Goal: Task Accomplishment & Management: Manage account settings

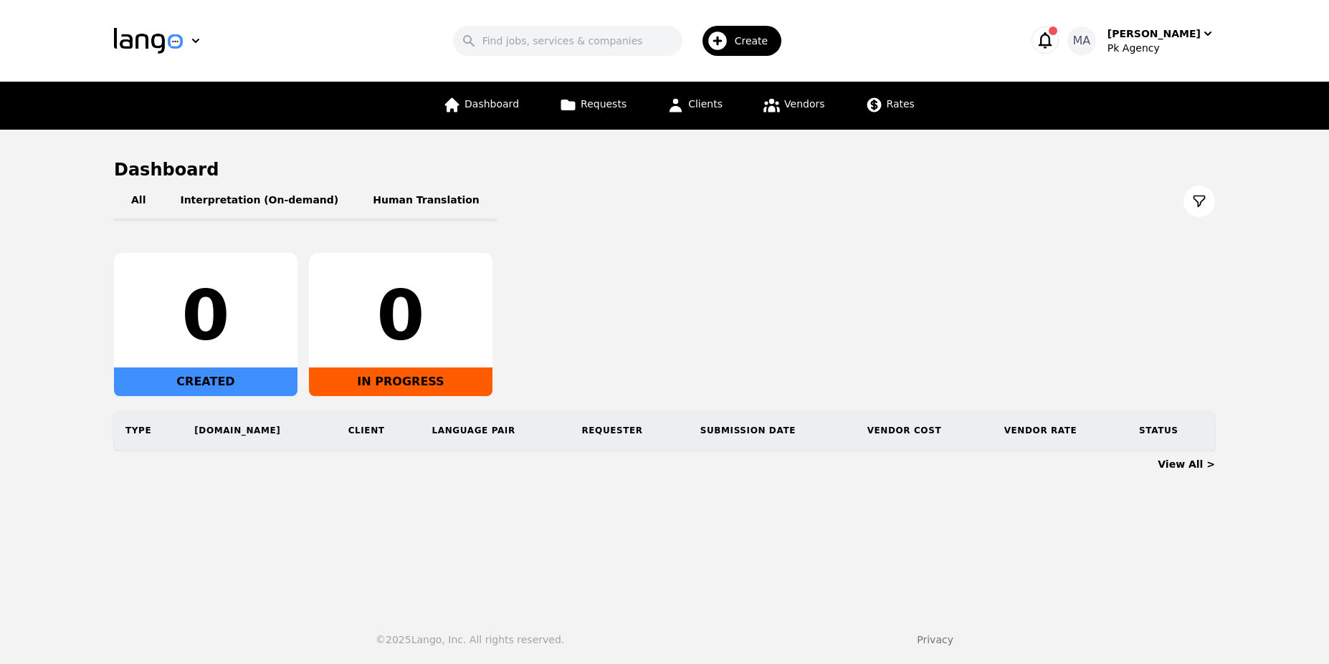
click at [1052, 45] on icon "button" at bounding box center [1045, 40] width 14 height 16
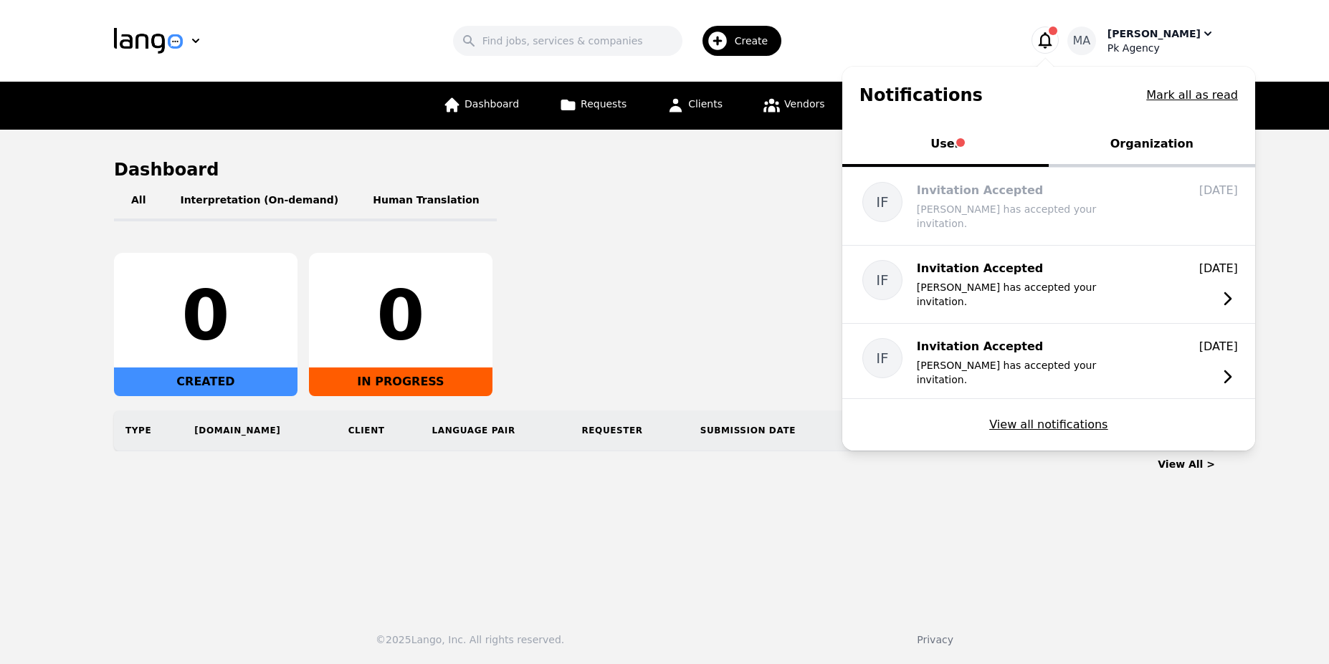
click at [1119, 33] on div "MA [PERSON_NAME] Agency" at bounding box center [1141, 41] width 148 height 29
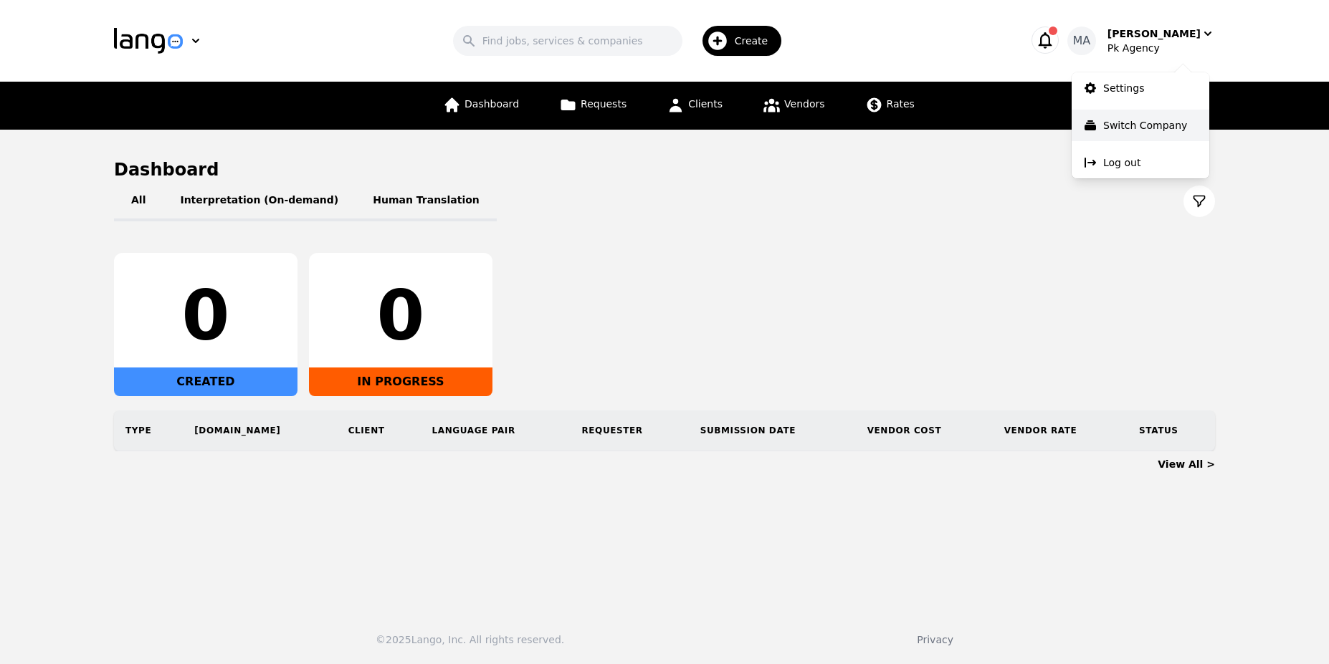
click at [1114, 120] on p "Switch Company" at bounding box center [1145, 125] width 84 height 14
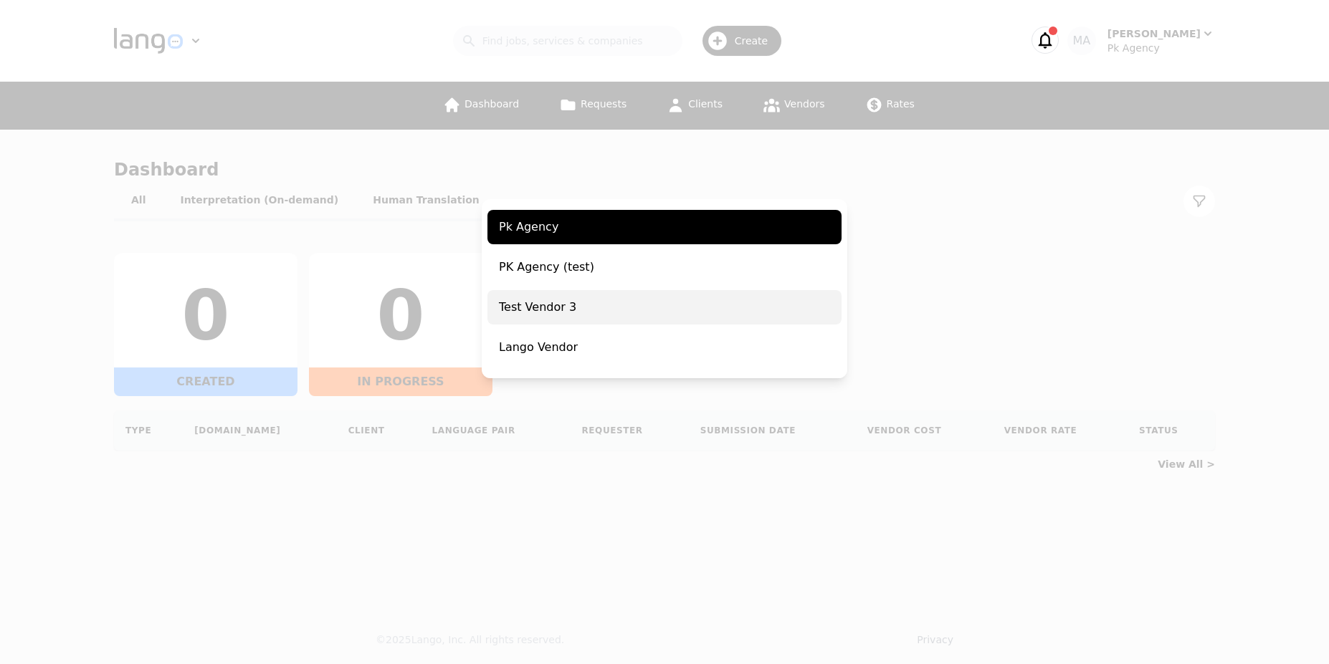
scroll to position [64, 0]
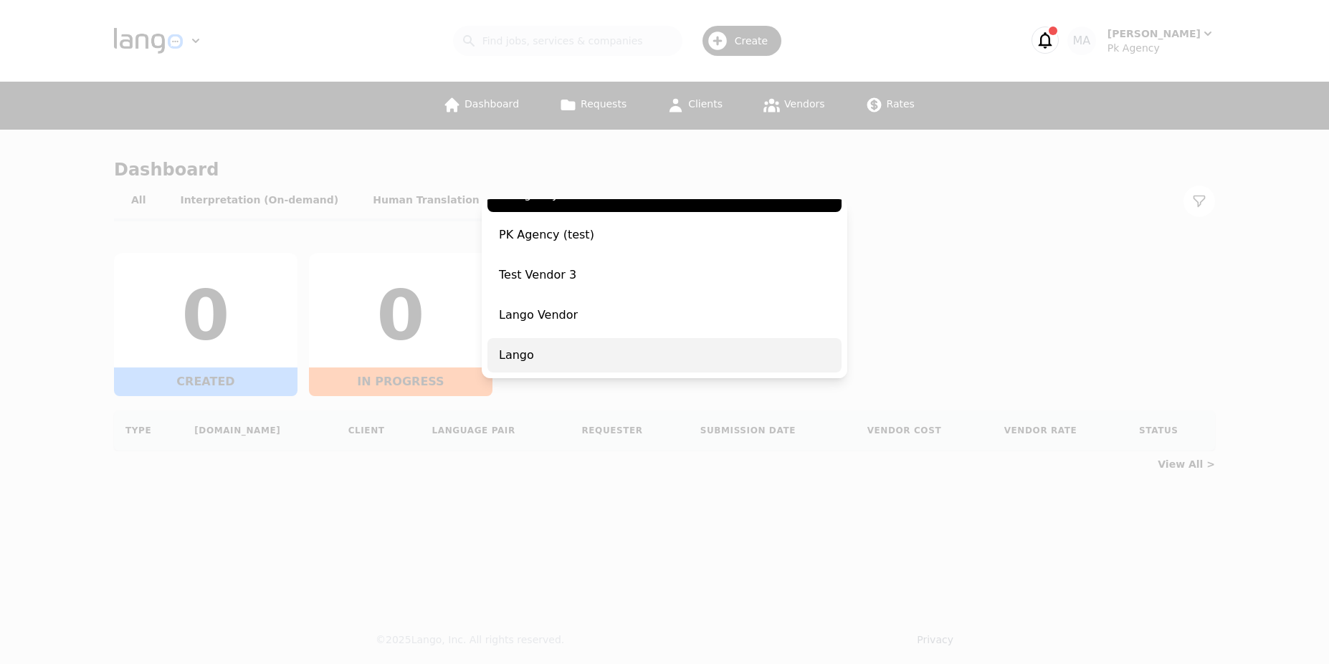
click at [671, 350] on span "Lango" at bounding box center [664, 355] width 354 height 34
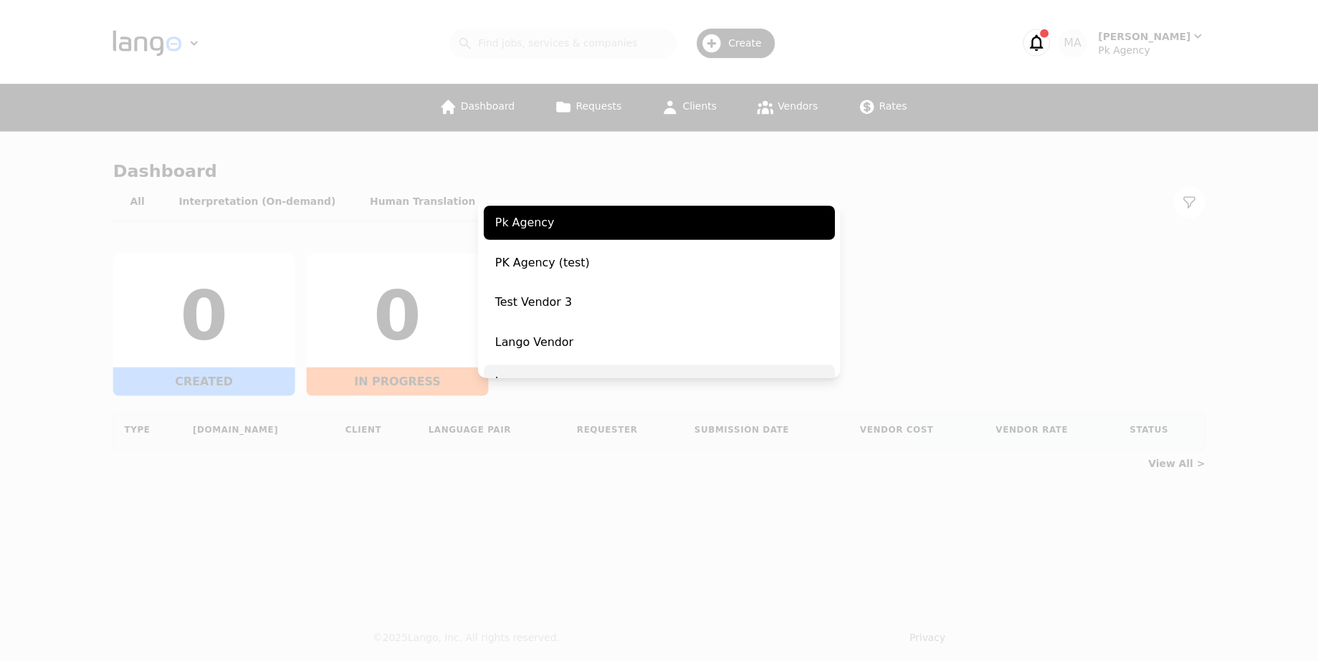
scroll to position [92, 0]
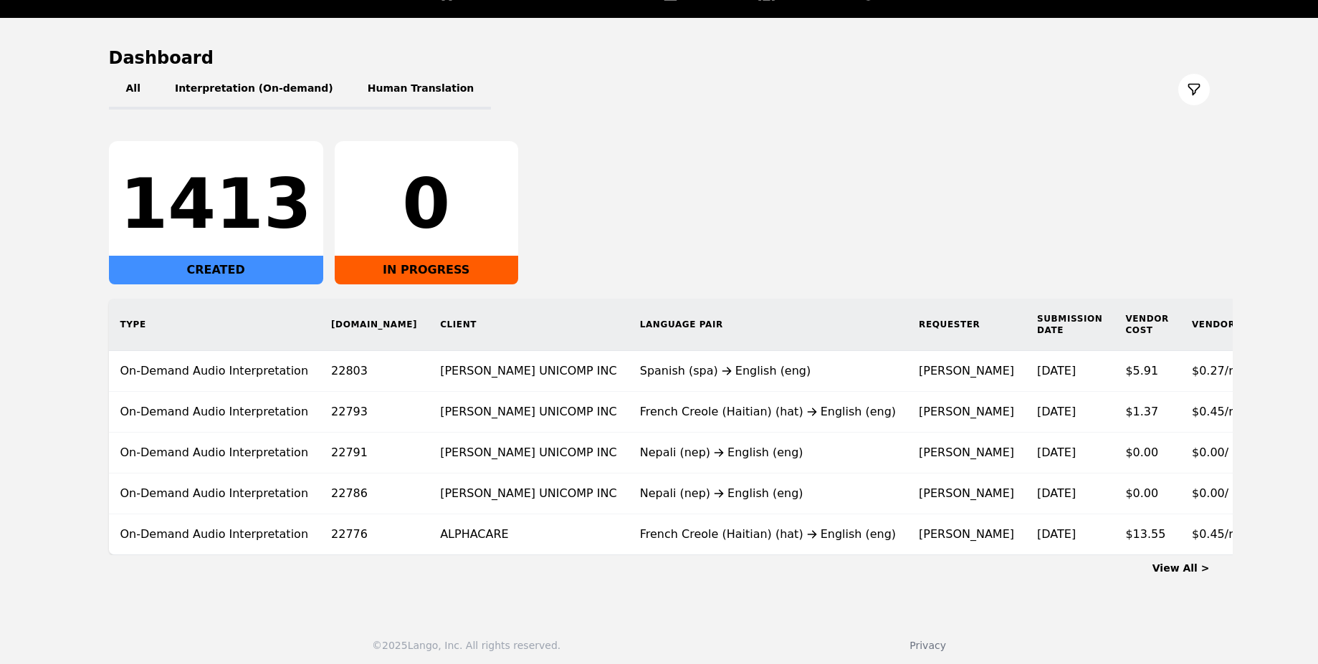
scroll to position [128, 0]
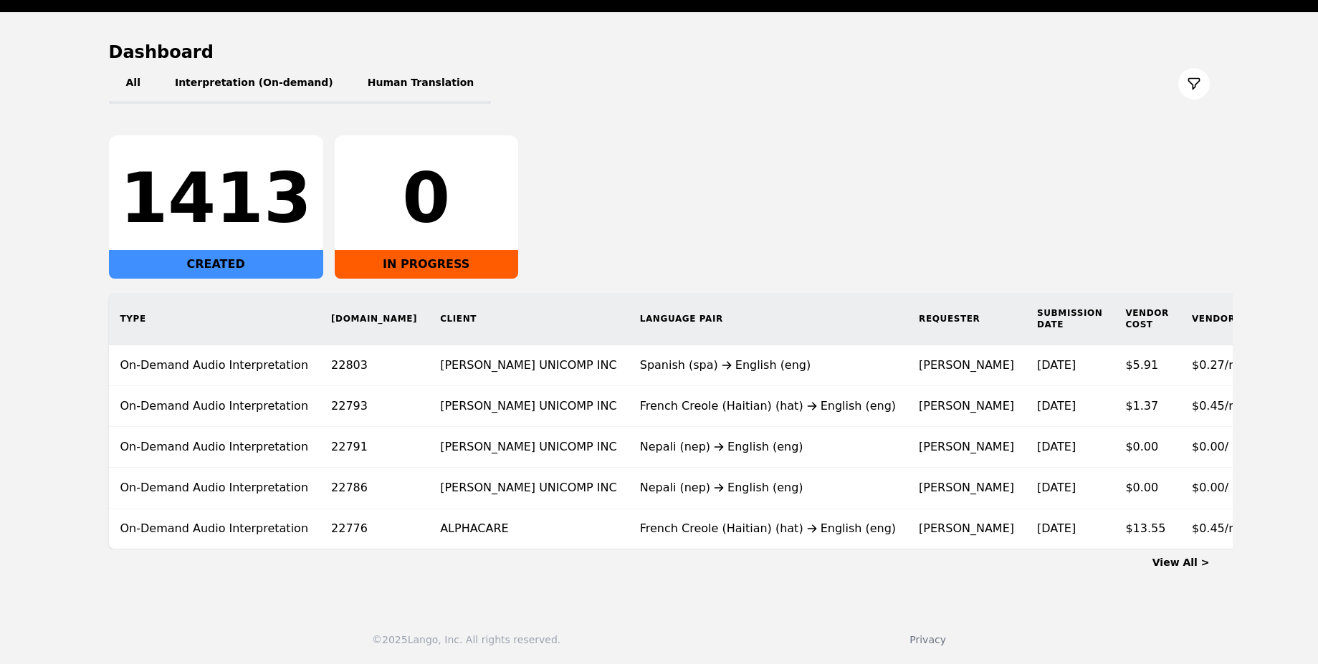
click at [1190, 563] on link "View All >" at bounding box center [1180, 562] width 57 height 11
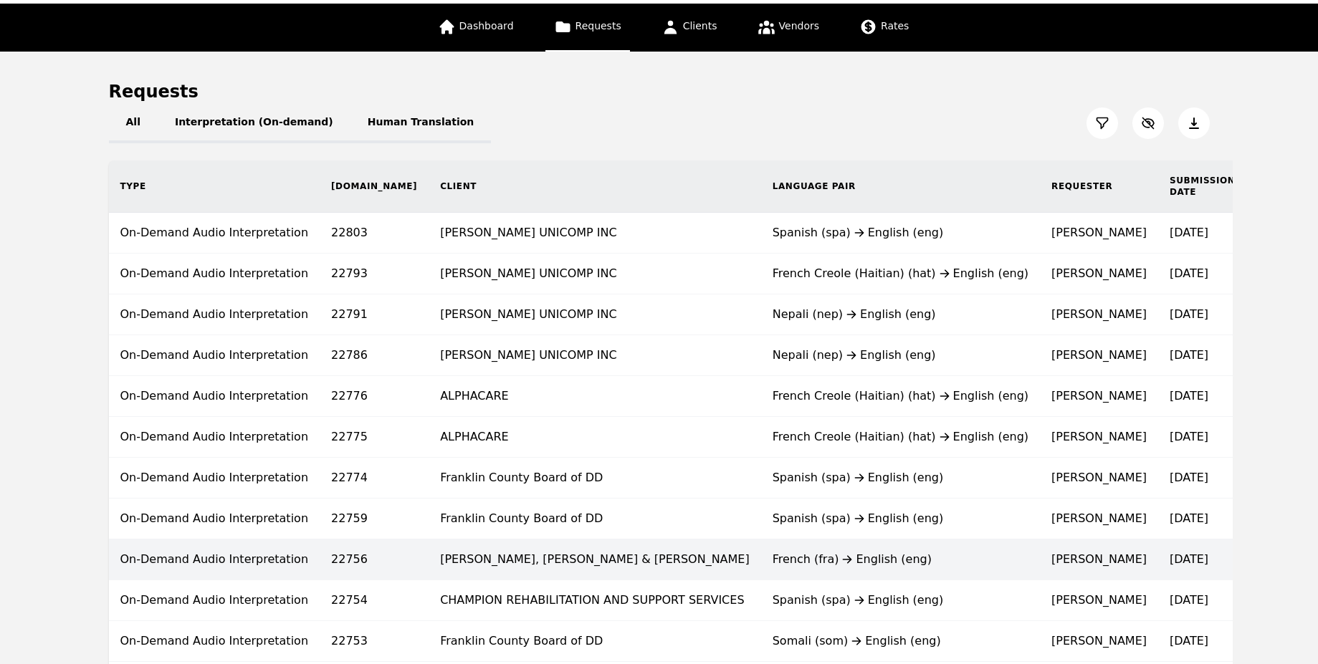
click at [1170, 560] on time "[DATE]" at bounding box center [1189, 560] width 39 height 14
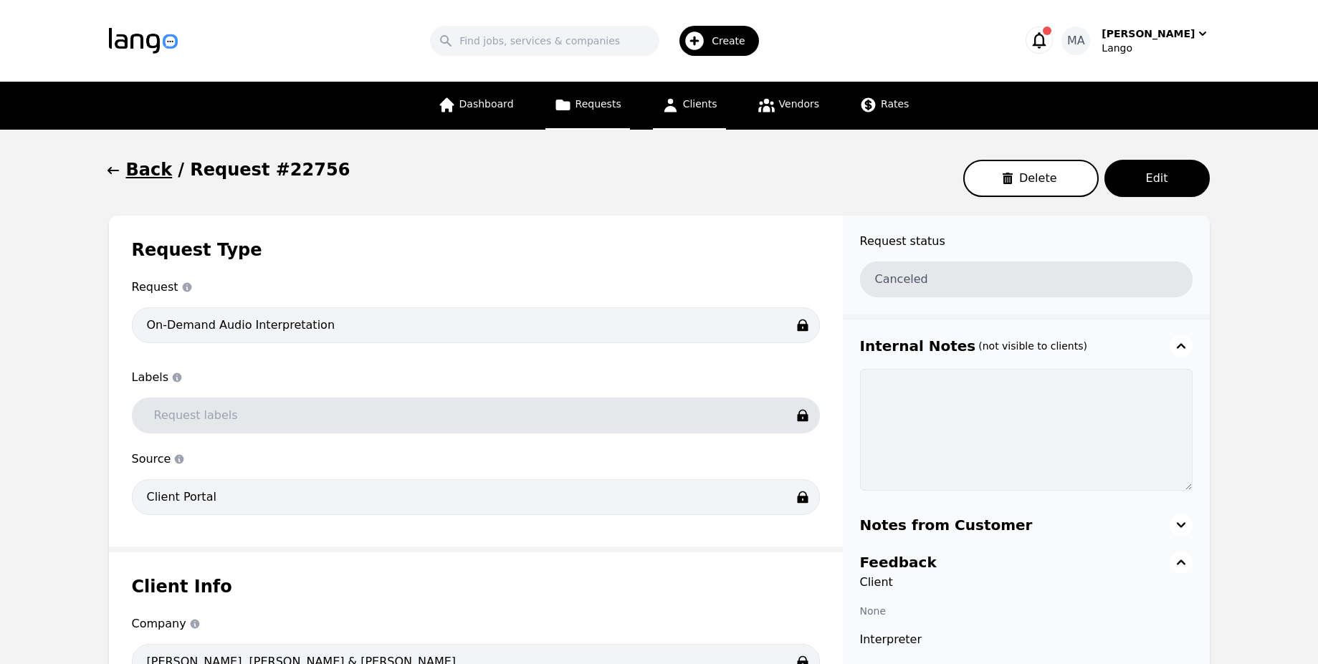
click at [681, 114] on link "Clients" at bounding box center [689, 106] width 73 height 48
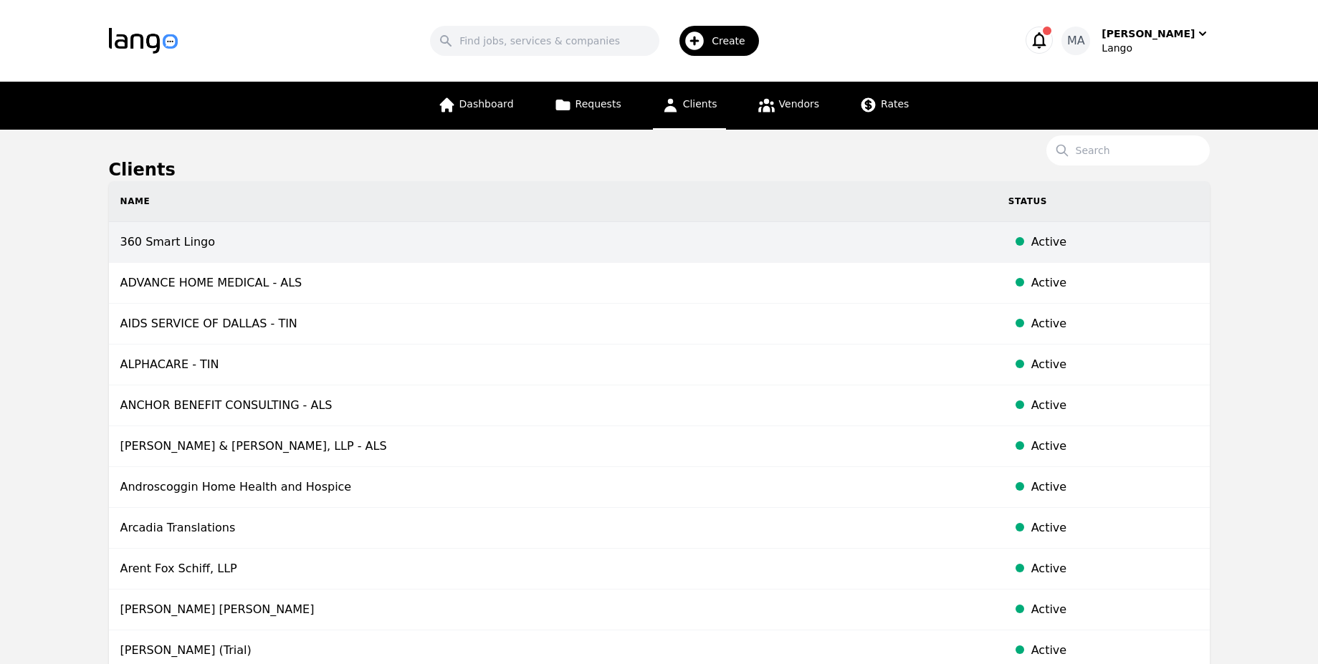
click at [704, 250] on td "360 Smart Lingo" at bounding box center [553, 242] width 888 height 41
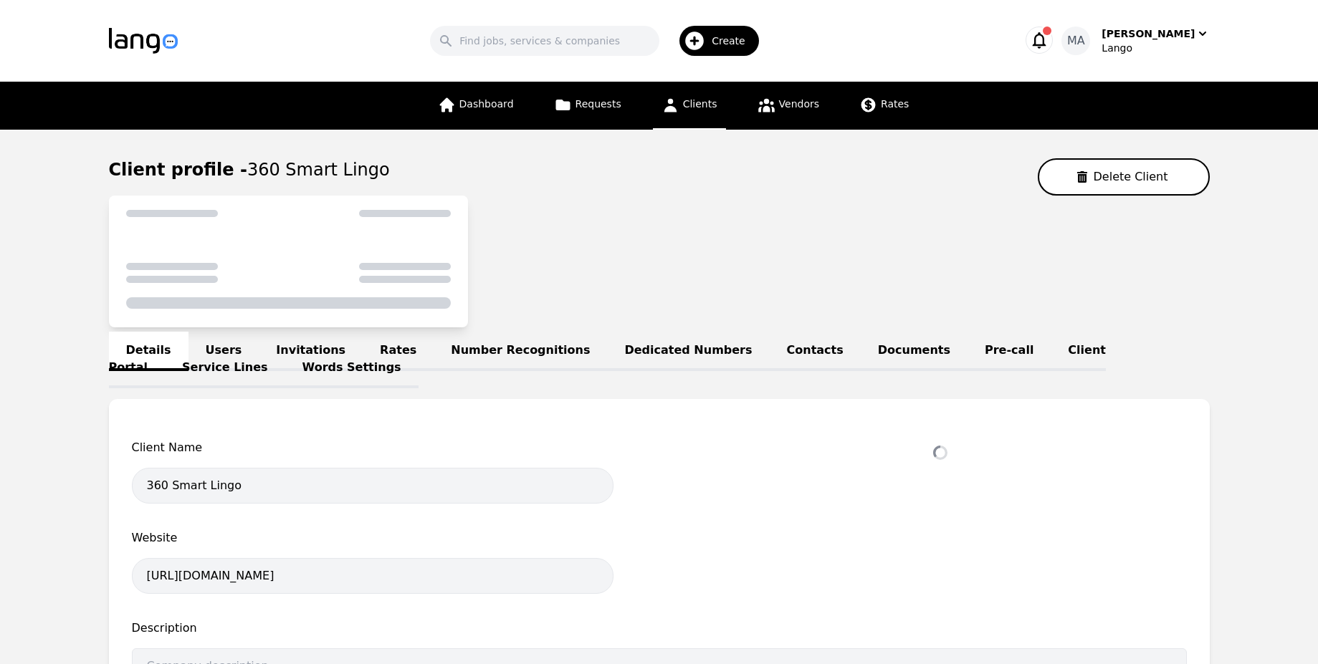
select select "active"
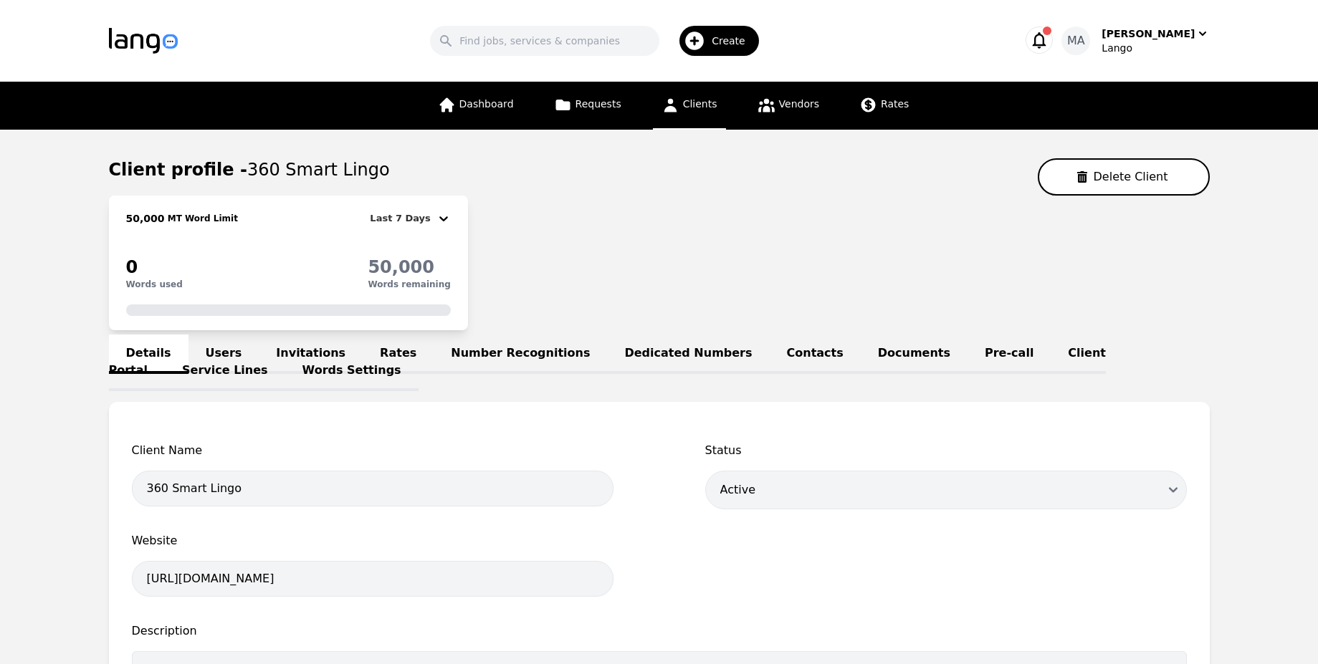
click at [219, 358] on link "Users" at bounding box center [223, 354] width 71 height 39
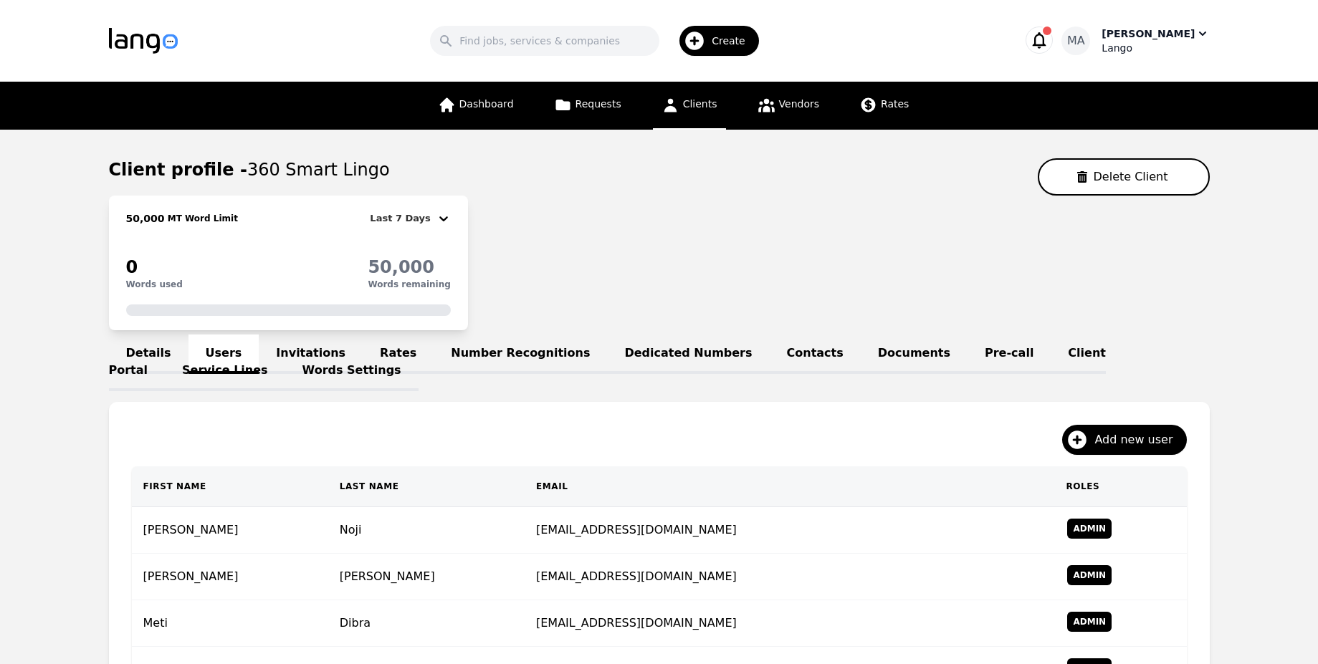
click at [1151, 46] on div "Lango" at bounding box center [1154, 48] width 107 height 14
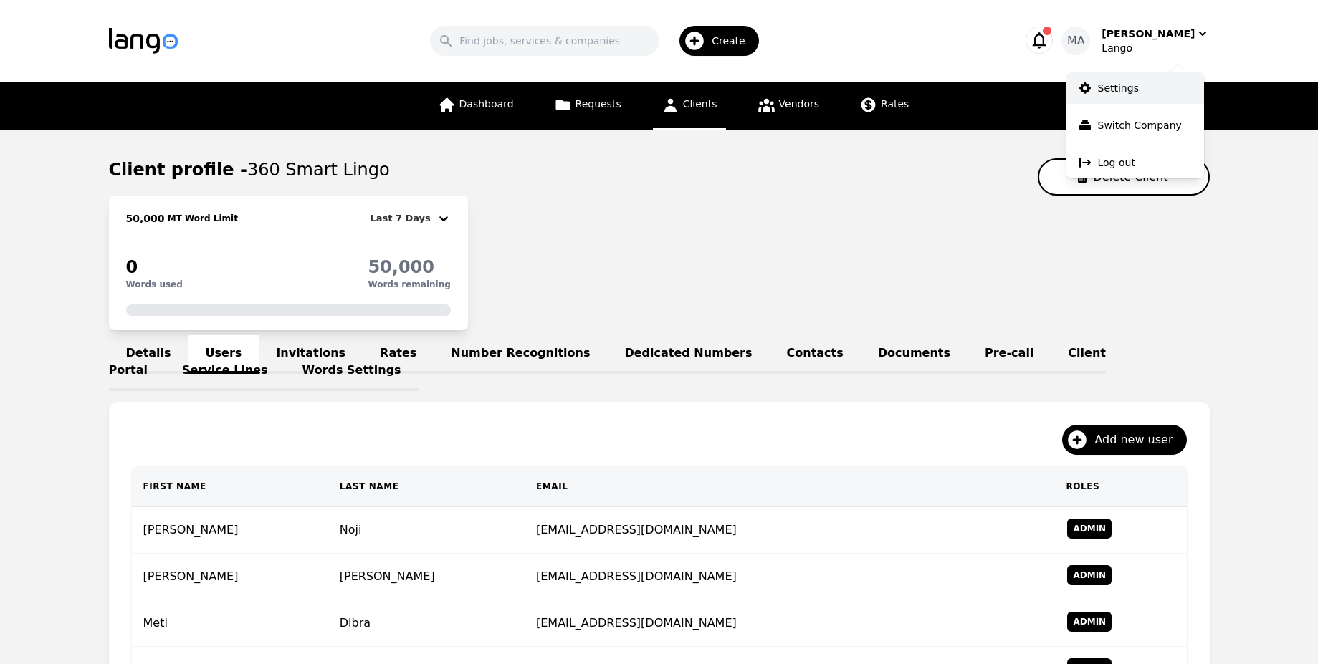
click at [1121, 95] on p "Settings" at bounding box center [1118, 88] width 41 height 14
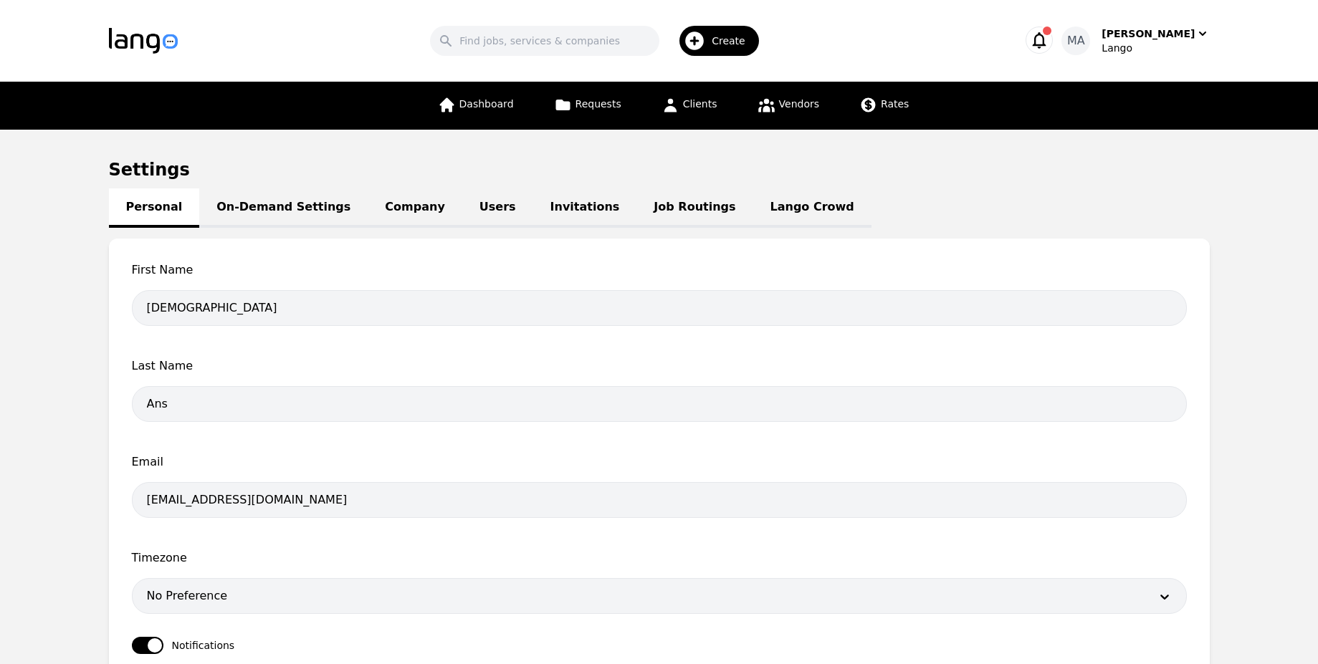
click at [462, 193] on link "Users" at bounding box center [497, 207] width 71 height 39
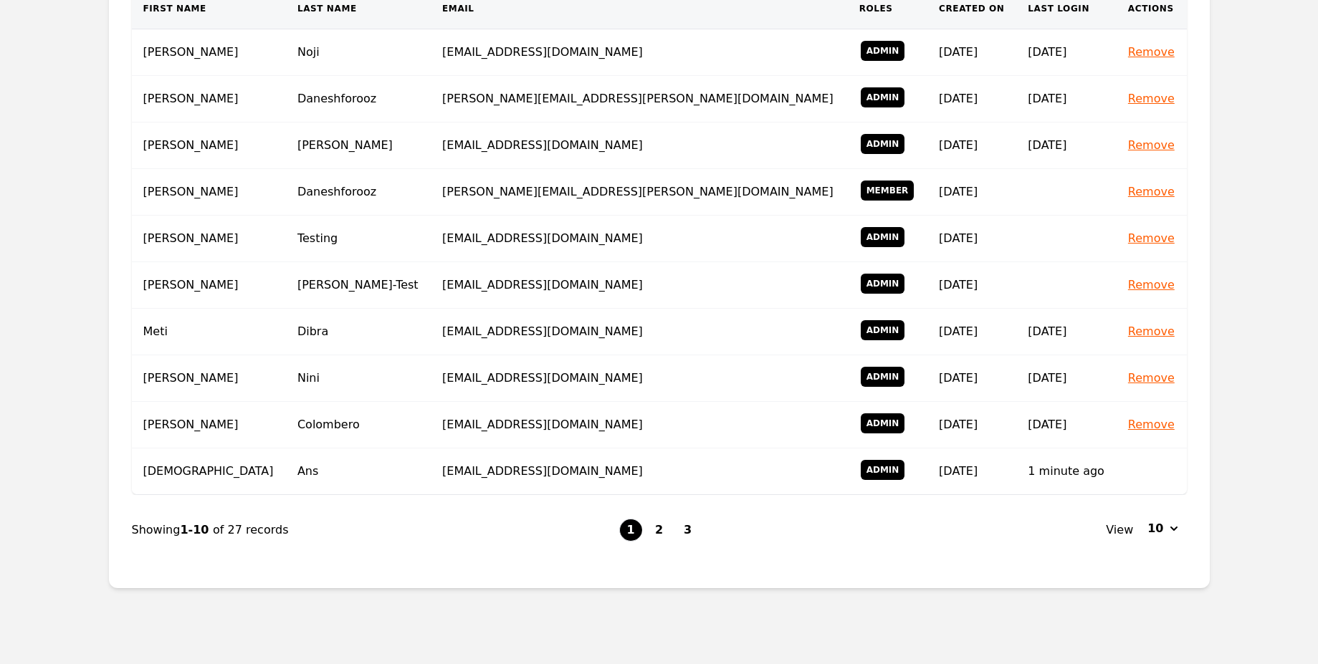
scroll to position [336, 0]
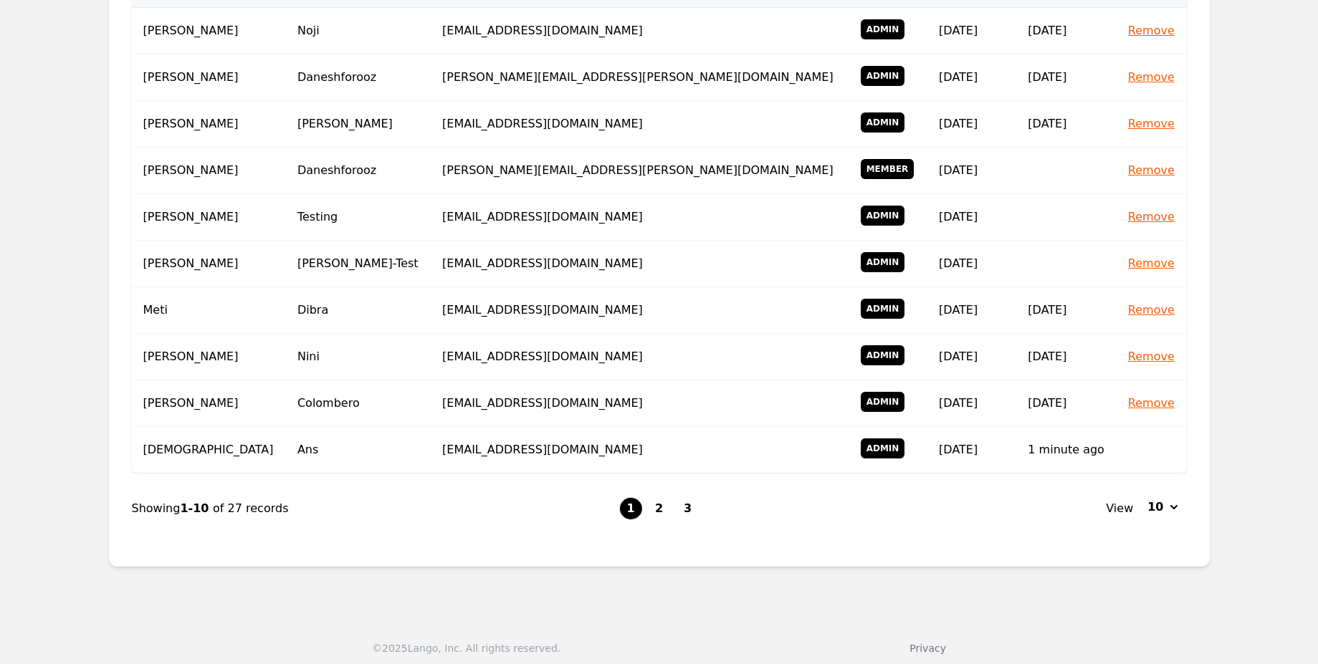
click at [627, 512] on li "1" at bounding box center [630, 508] width 23 height 23
click at [655, 508] on button "2" at bounding box center [659, 508] width 23 height 23
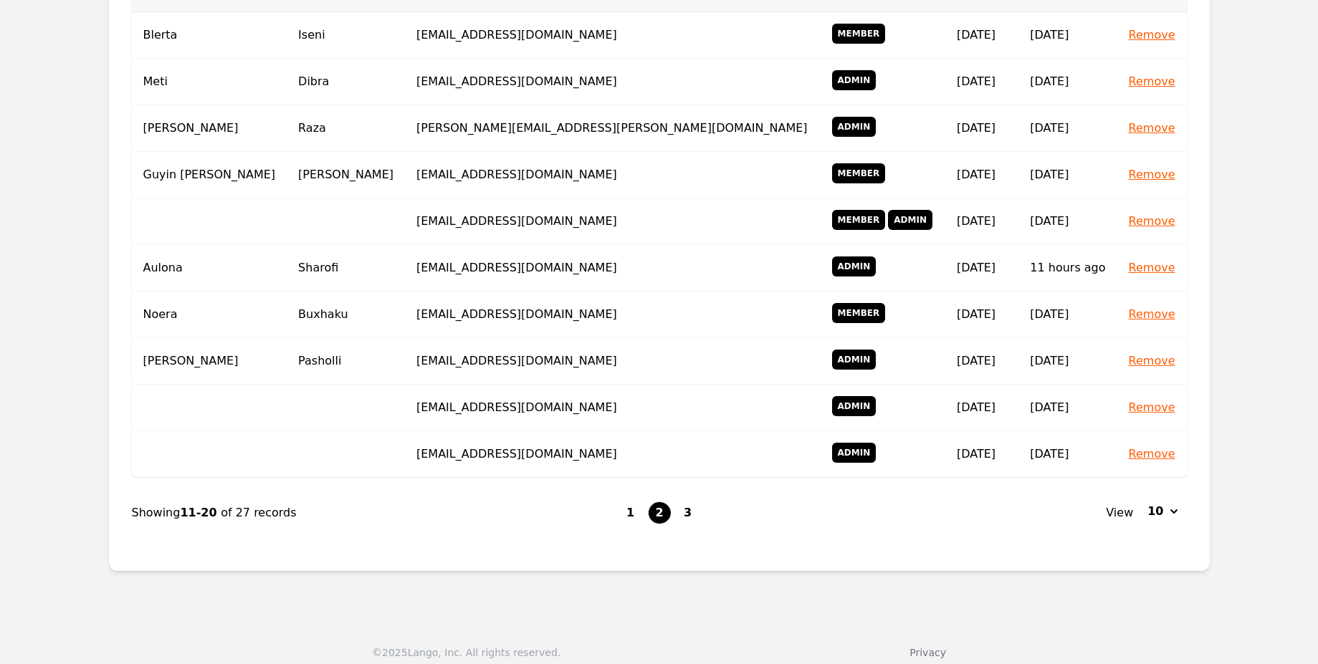
scroll to position [345, 0]
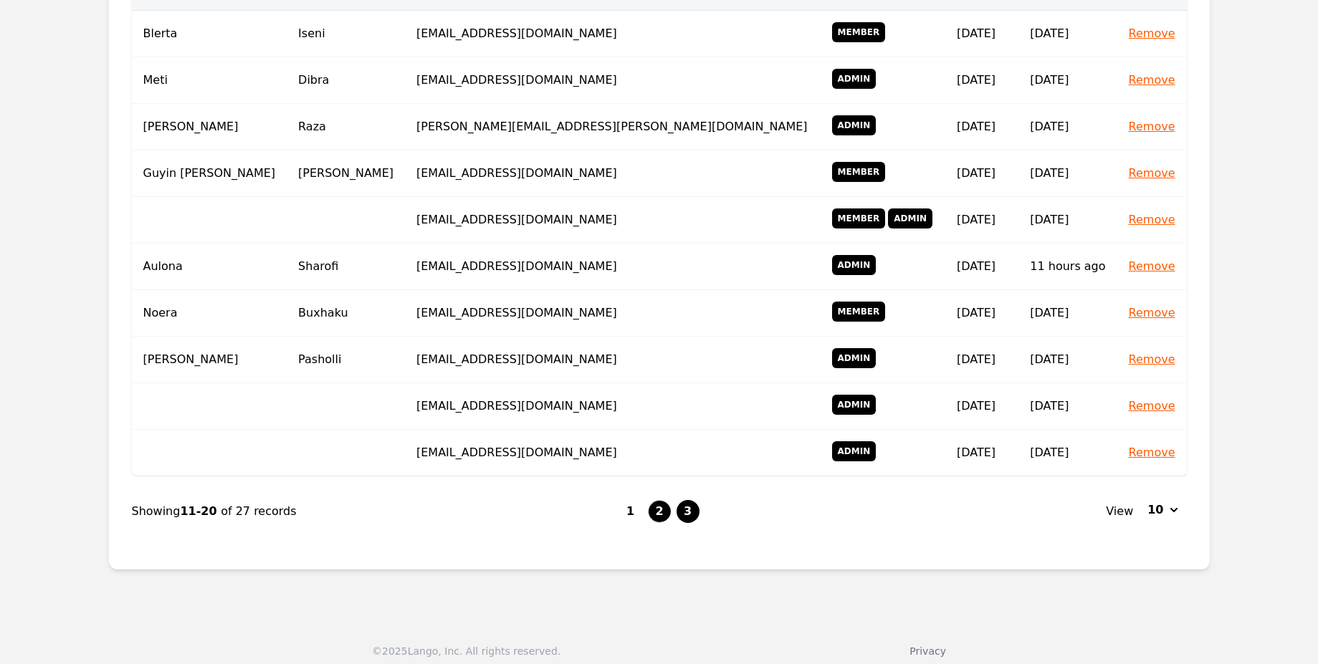
click at [692, 502] on button "3" at bounding box center [687, 511] width 23 height 23
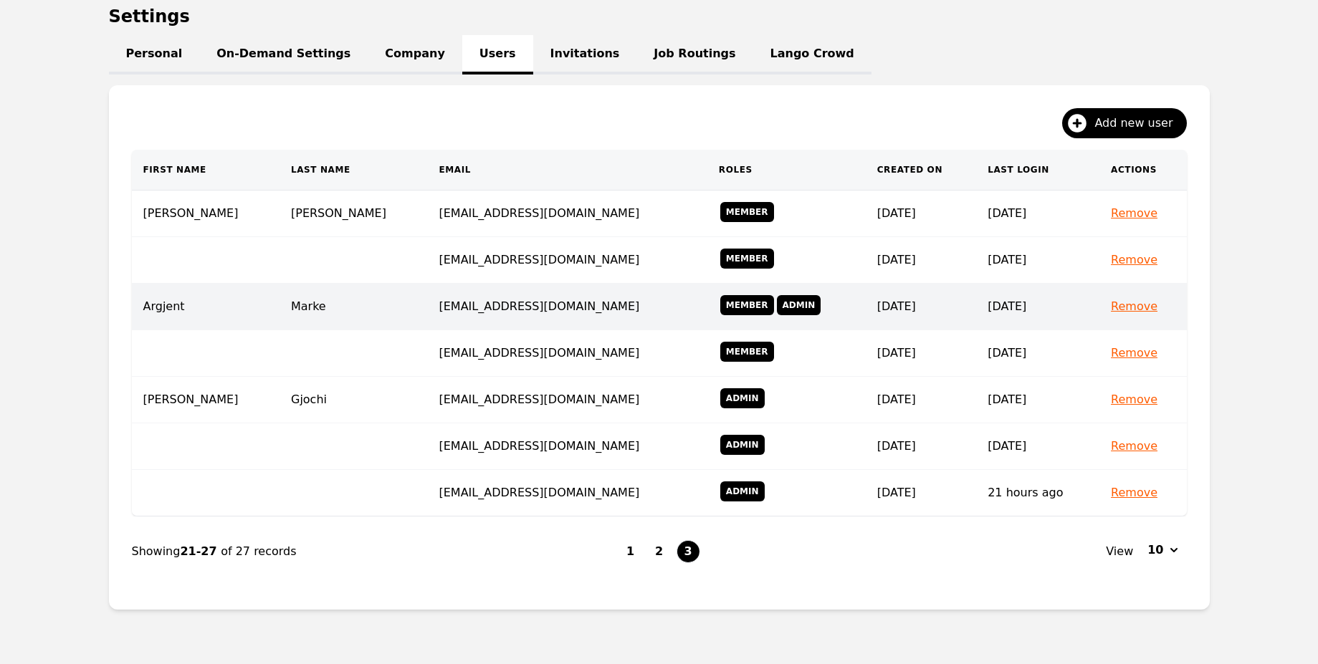
scroll to position [205, 0]
